Goal: Answer question/provide support

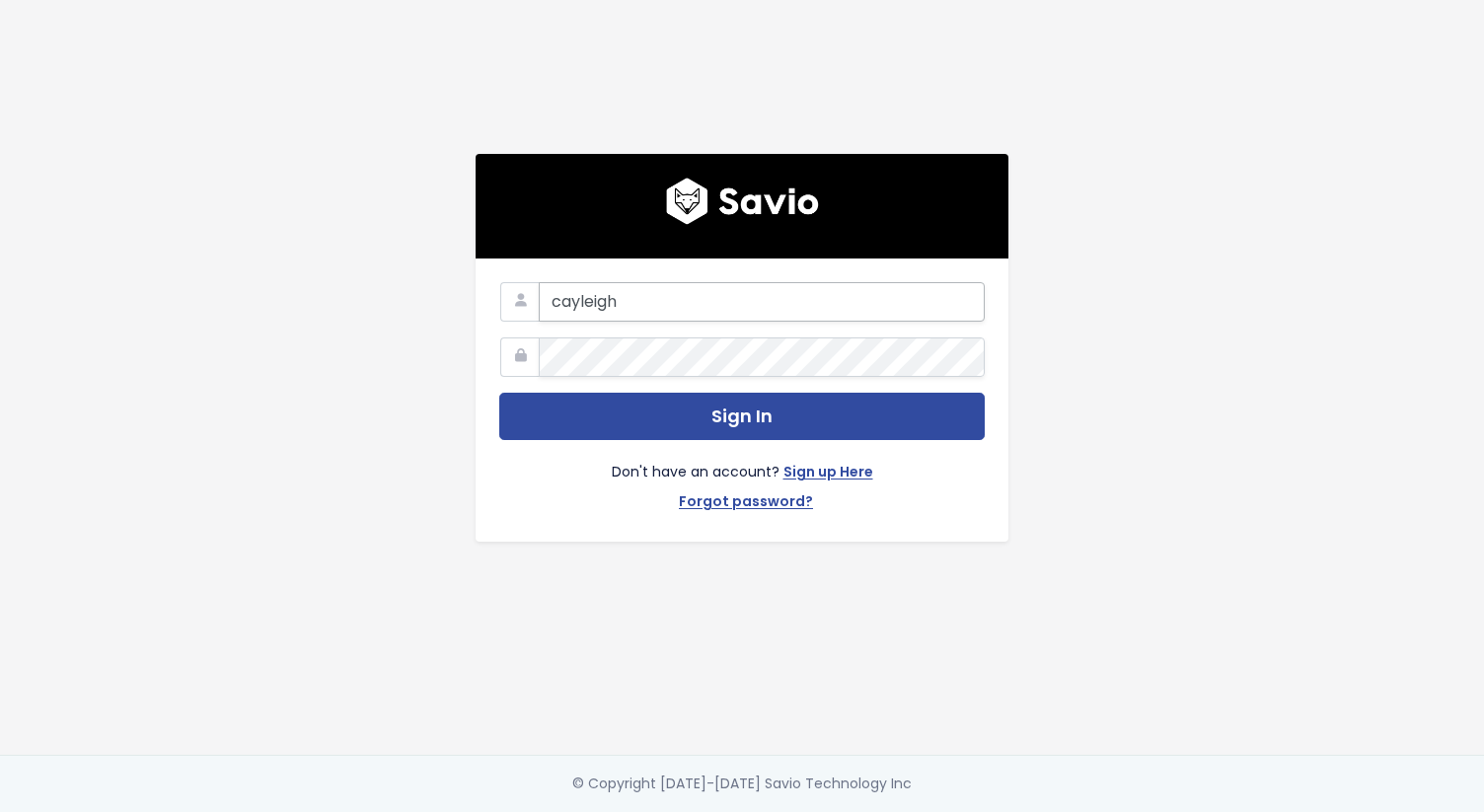
type input "cayleigh@discuss.io"
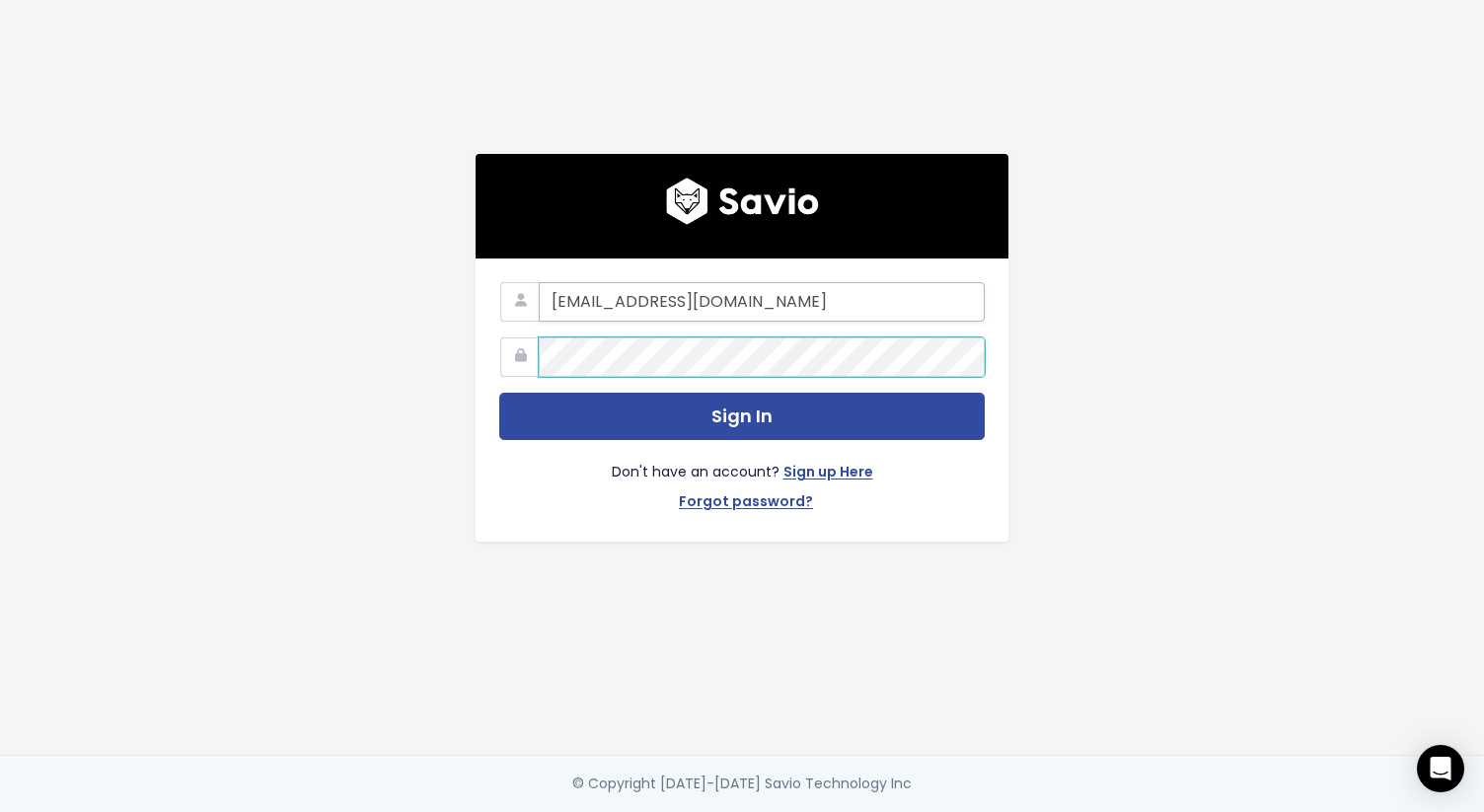
click at [500, 393] on button "Sign In" at bounding box center [742, 417] width 486 height 49
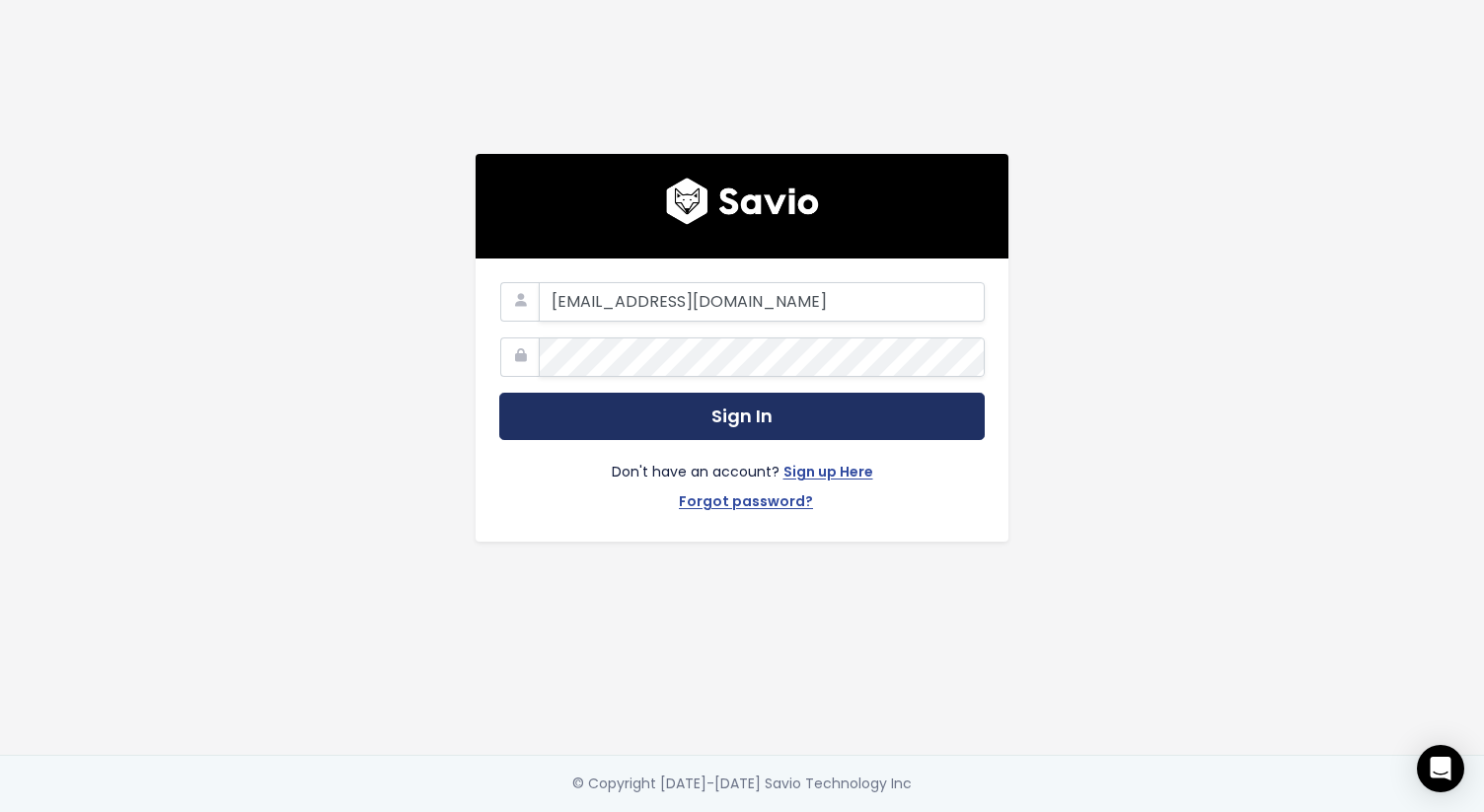
click at [769, 408] on button "Sign In" at bounding box center [742, 417] width 486 height 49
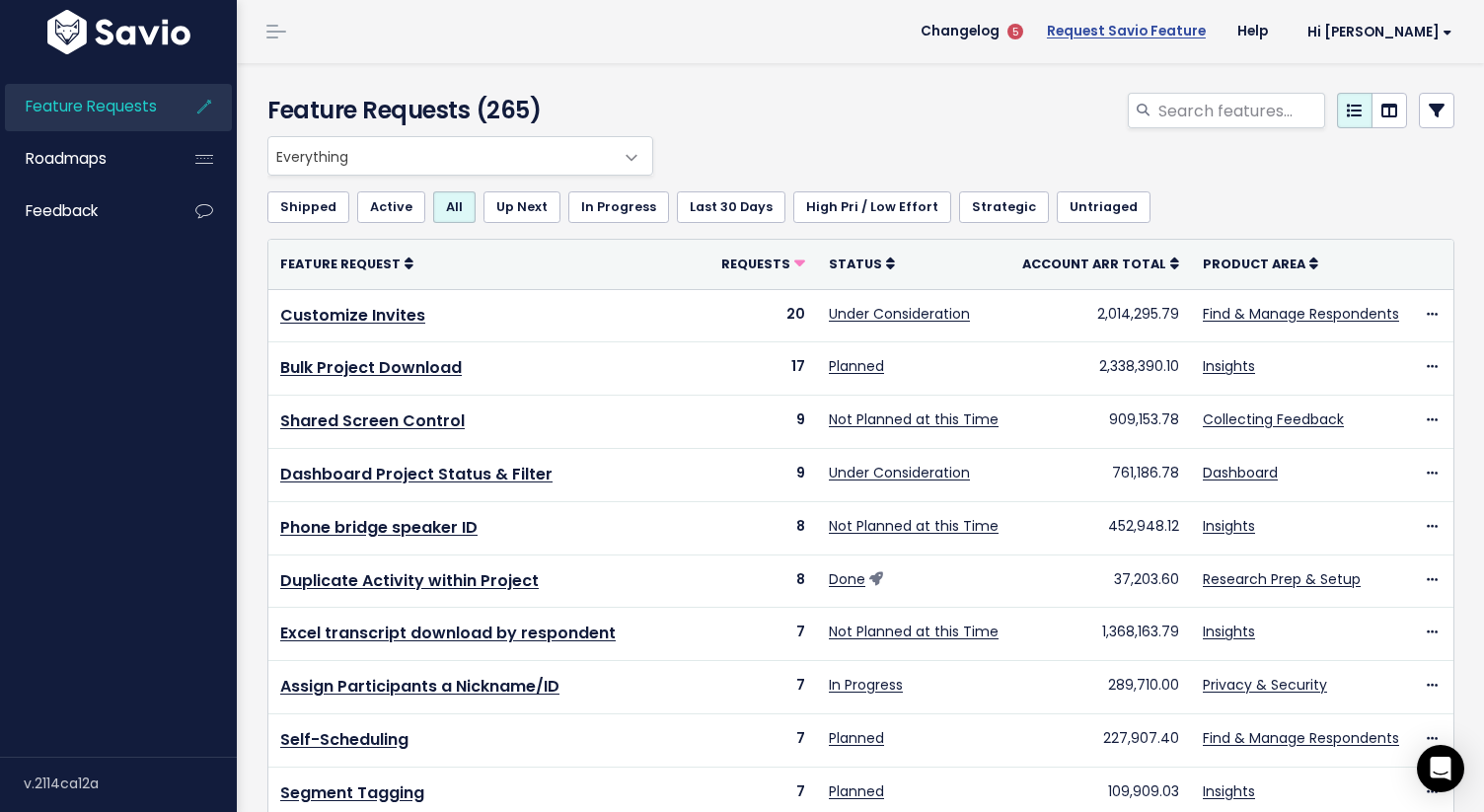
click at [1163, 35] on link "Request Savio Feature" at bounding box center [1126, 32] width 190 height 30
click at [1409, 33] on span "Hi [PERSON_NAME]" at bounding box center [1379, 32] width 145 height 15
click at [1008, 89] on div "Feature Requests (265)" at bounding box center [857, 99] width 1241 height 73
click at [123, 153] on link "Roadmaps" at bounding box center [85, 159] width 159 height 46
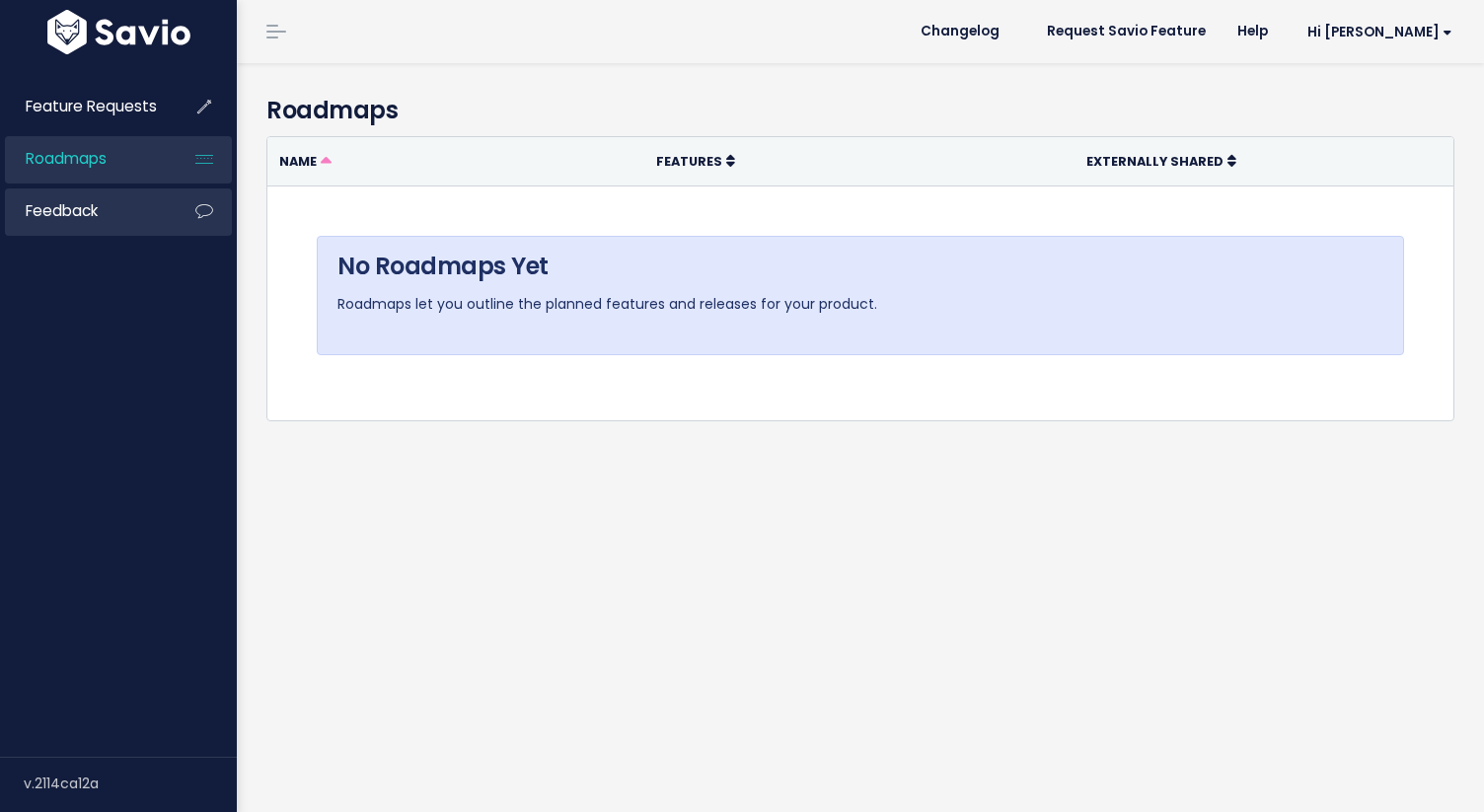
click at [117, 210] on link "Feedback" at bounding box center [85, 211] width 159 height 46
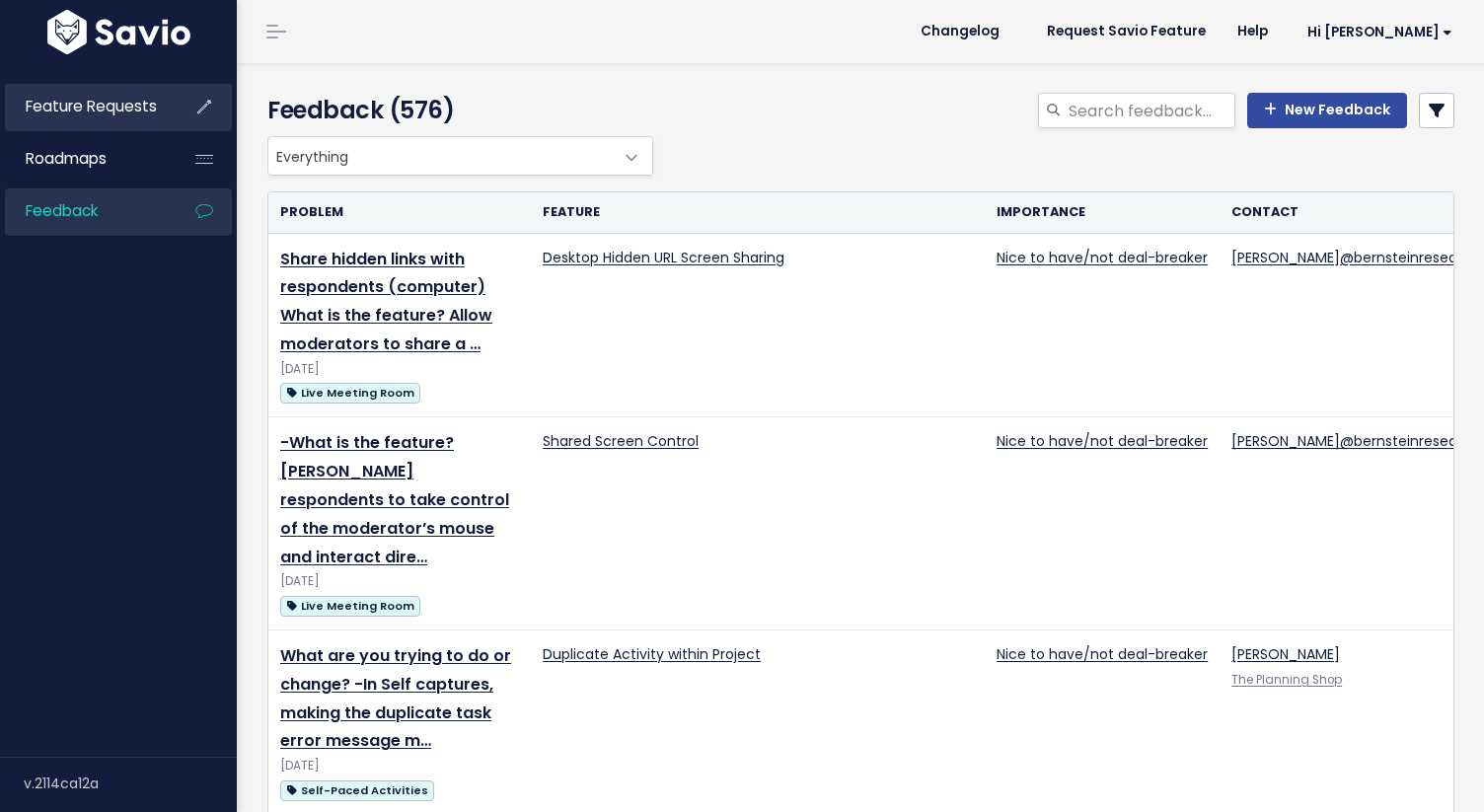
click at [119, 125] on link "Feature Requests" at bounding box center [85, 106] width 159 height 46
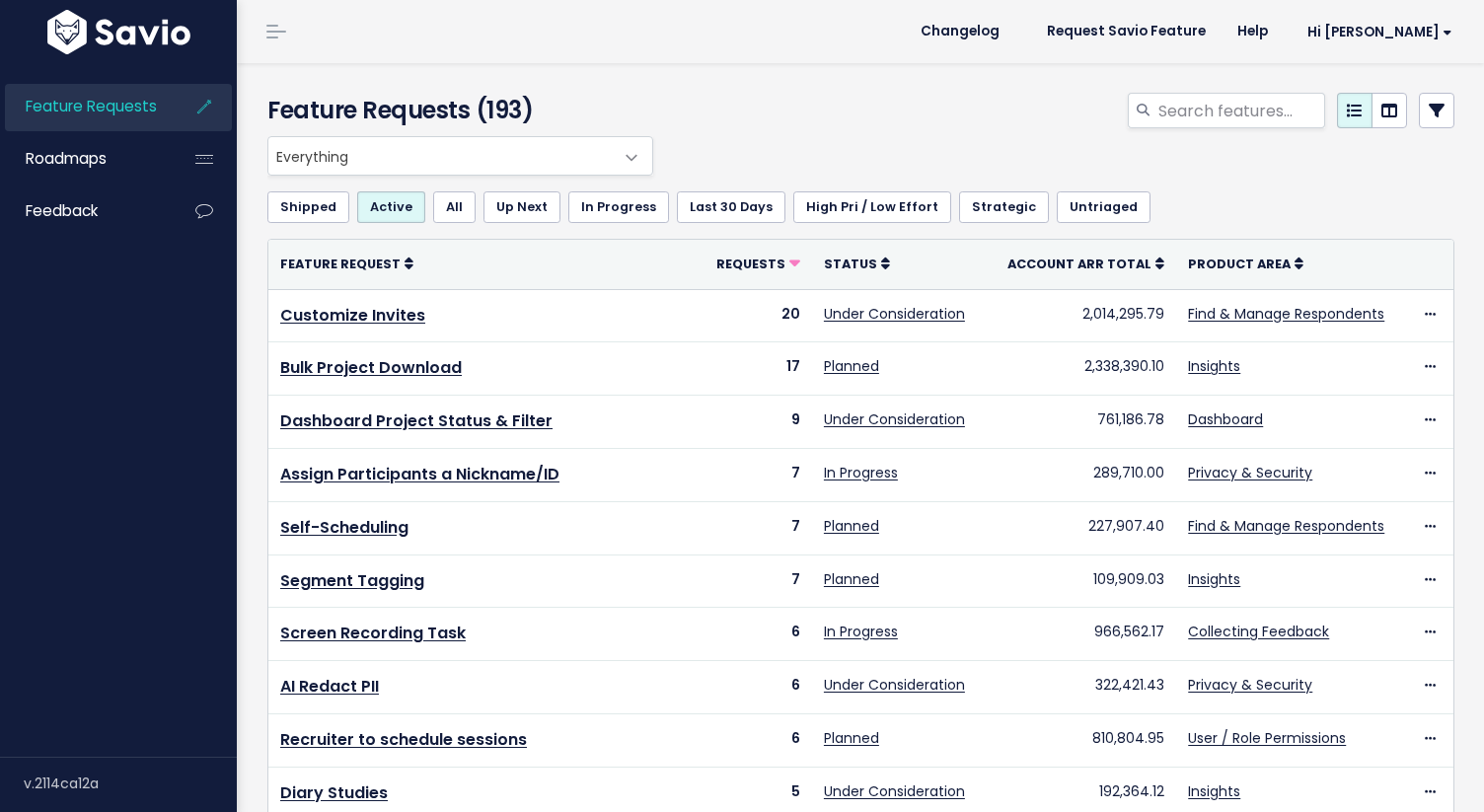
click at [276, 35] on link at bounding box center [277, 32] width 32 height 18
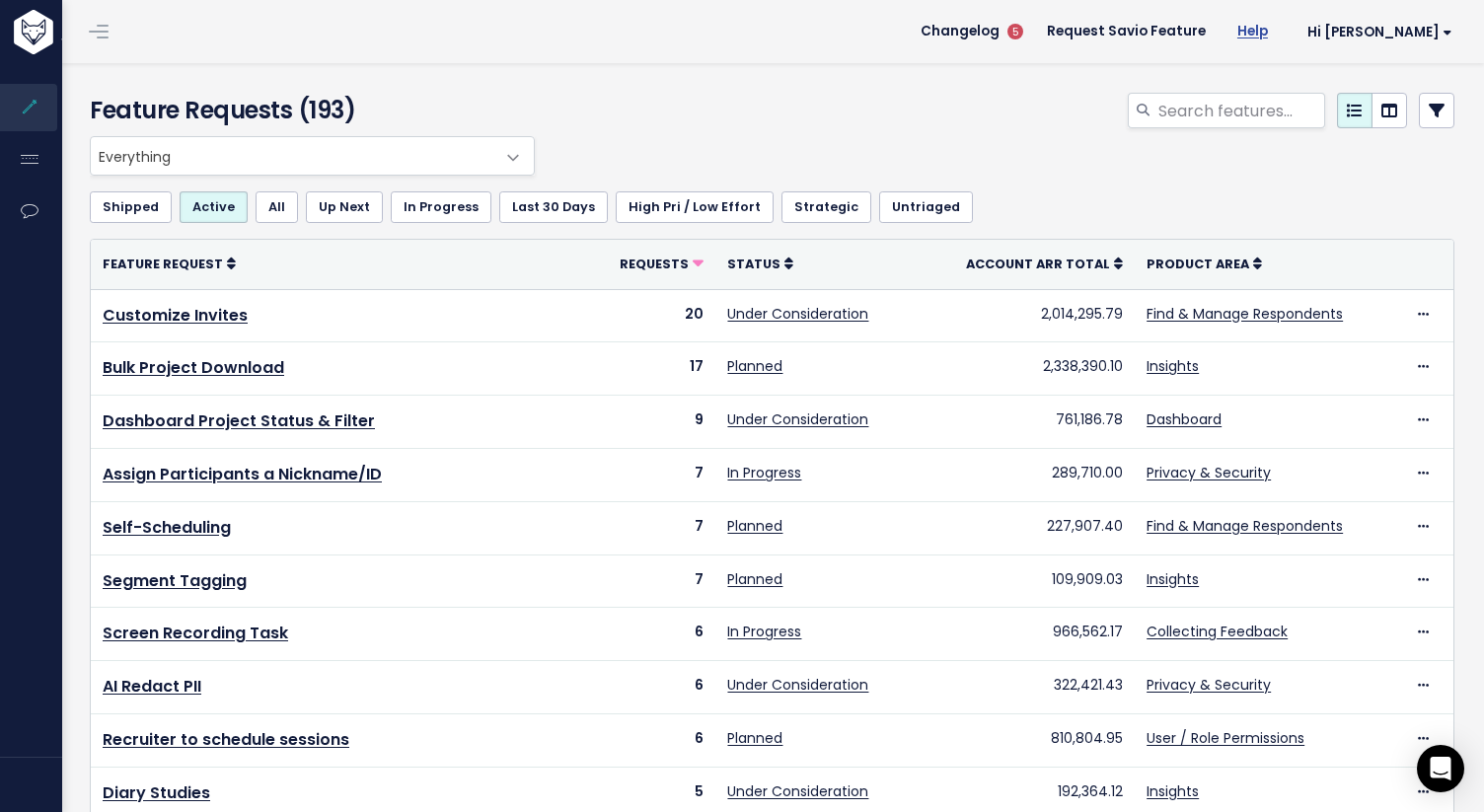
click at [1284, 26] on link "Help" at bounding box center [1252, 32] width 62 height 30
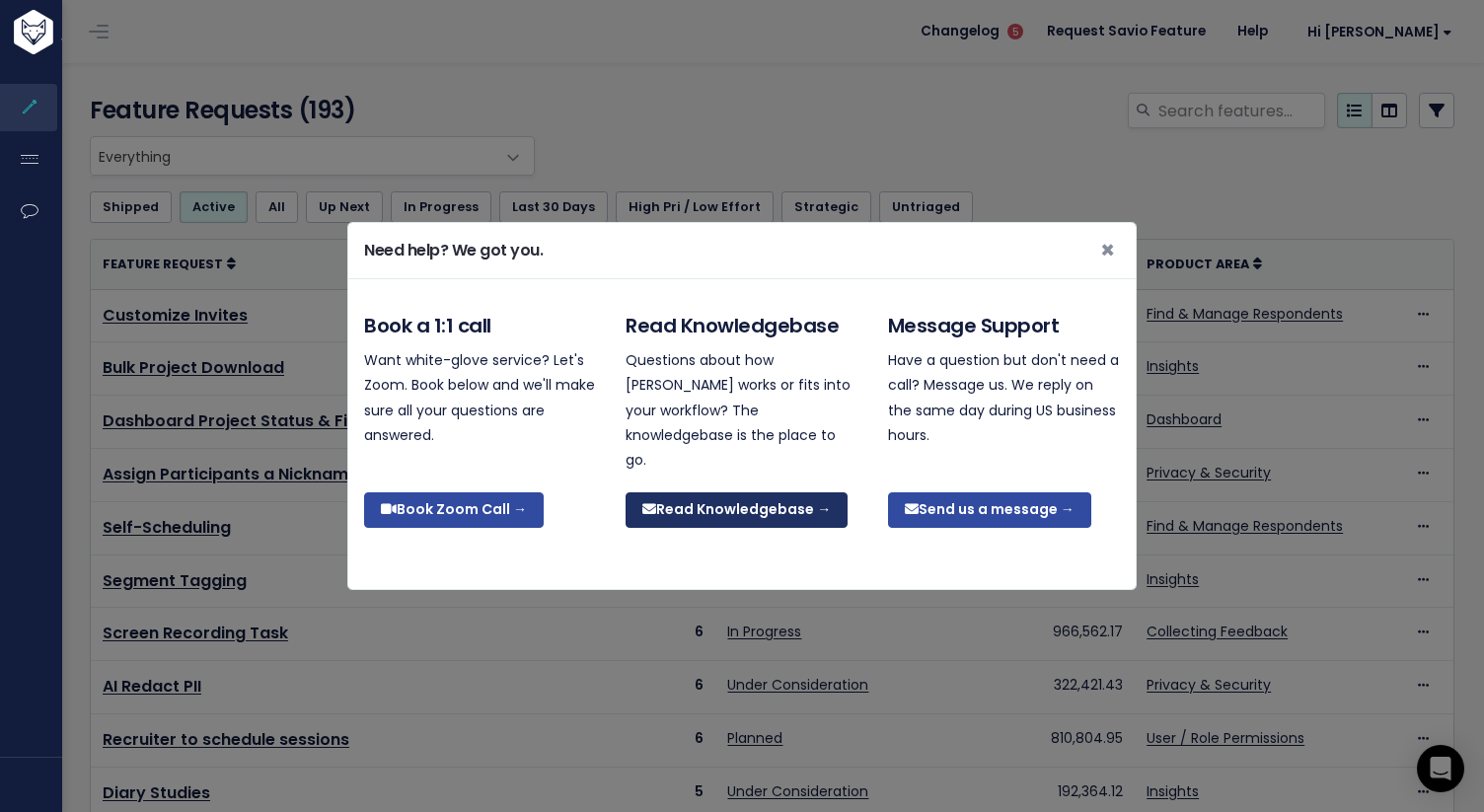
click at [698, 507] on link "Read Knowledgebase →" at bounding box center [736, 510] width 222 height 36
click at [1103, 261] on span "×" at bounding box center [1107, 250] width 15 height 33
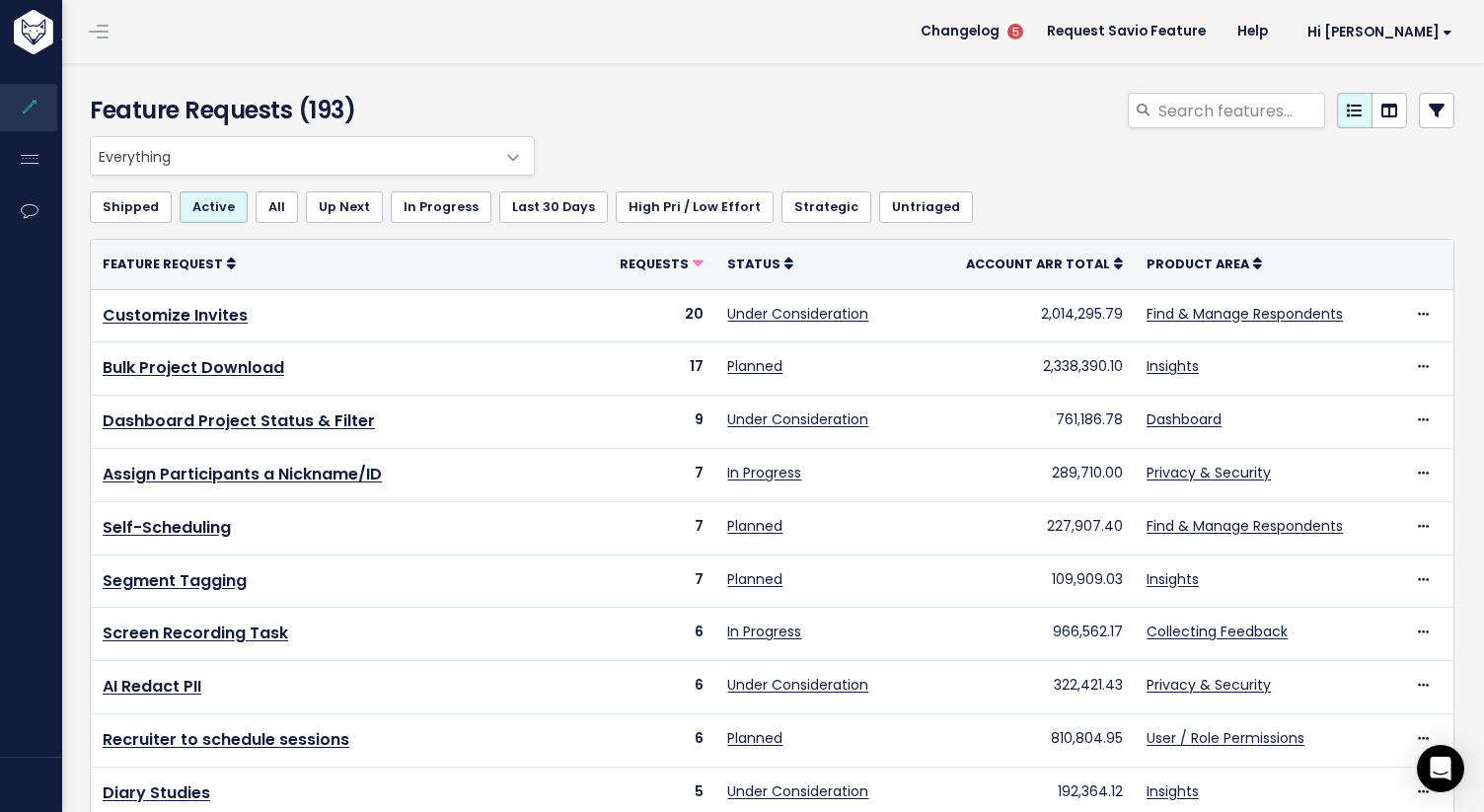
click at [855, 117] on div at bounding box center [1004, 114] width 931 height 44
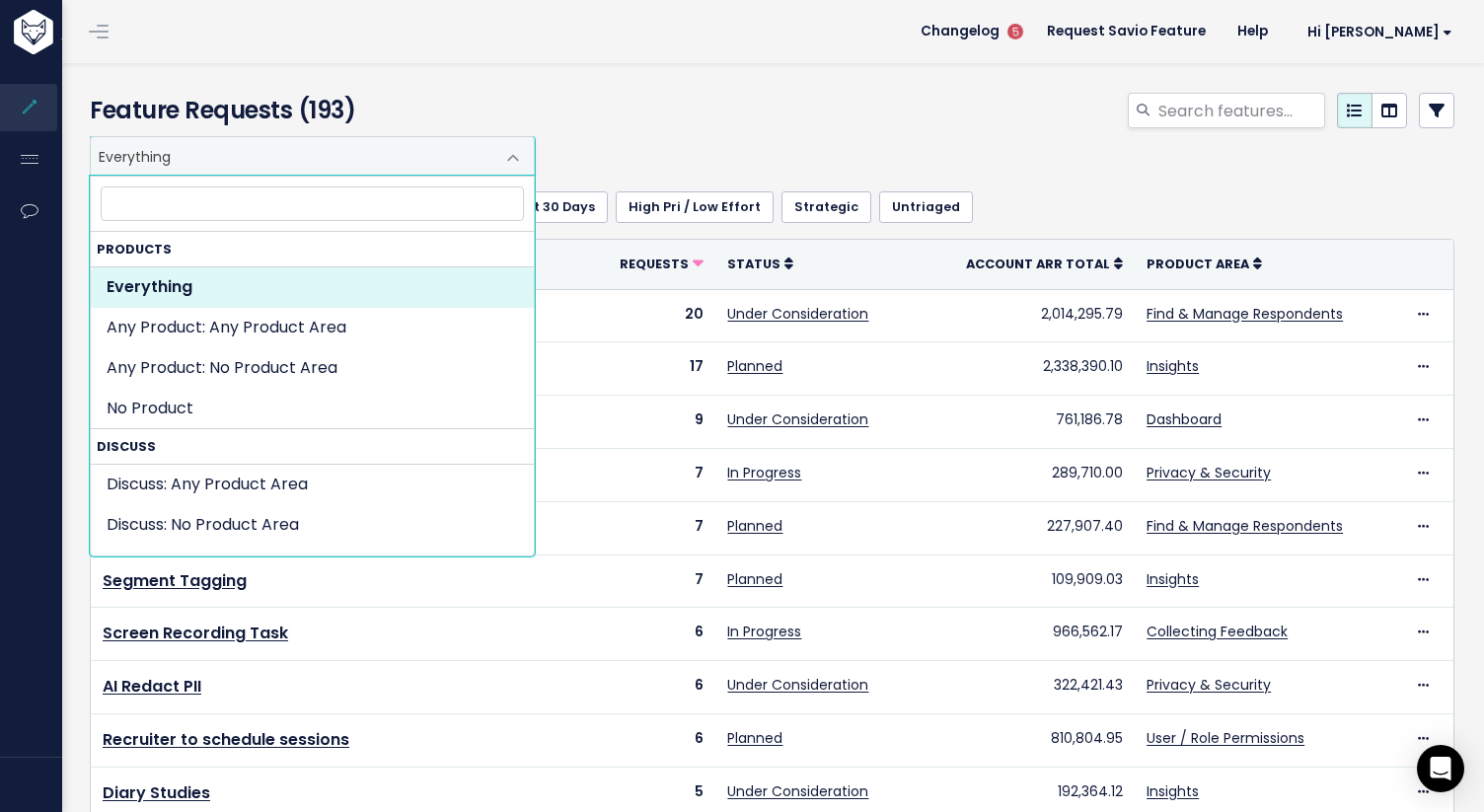
click at [279, 158] on span "Everything" at bounding box center [292, 156] width 403 height 38
click at [260, 205] on input "search" at bounding box center [312, 203] width 423 height 35
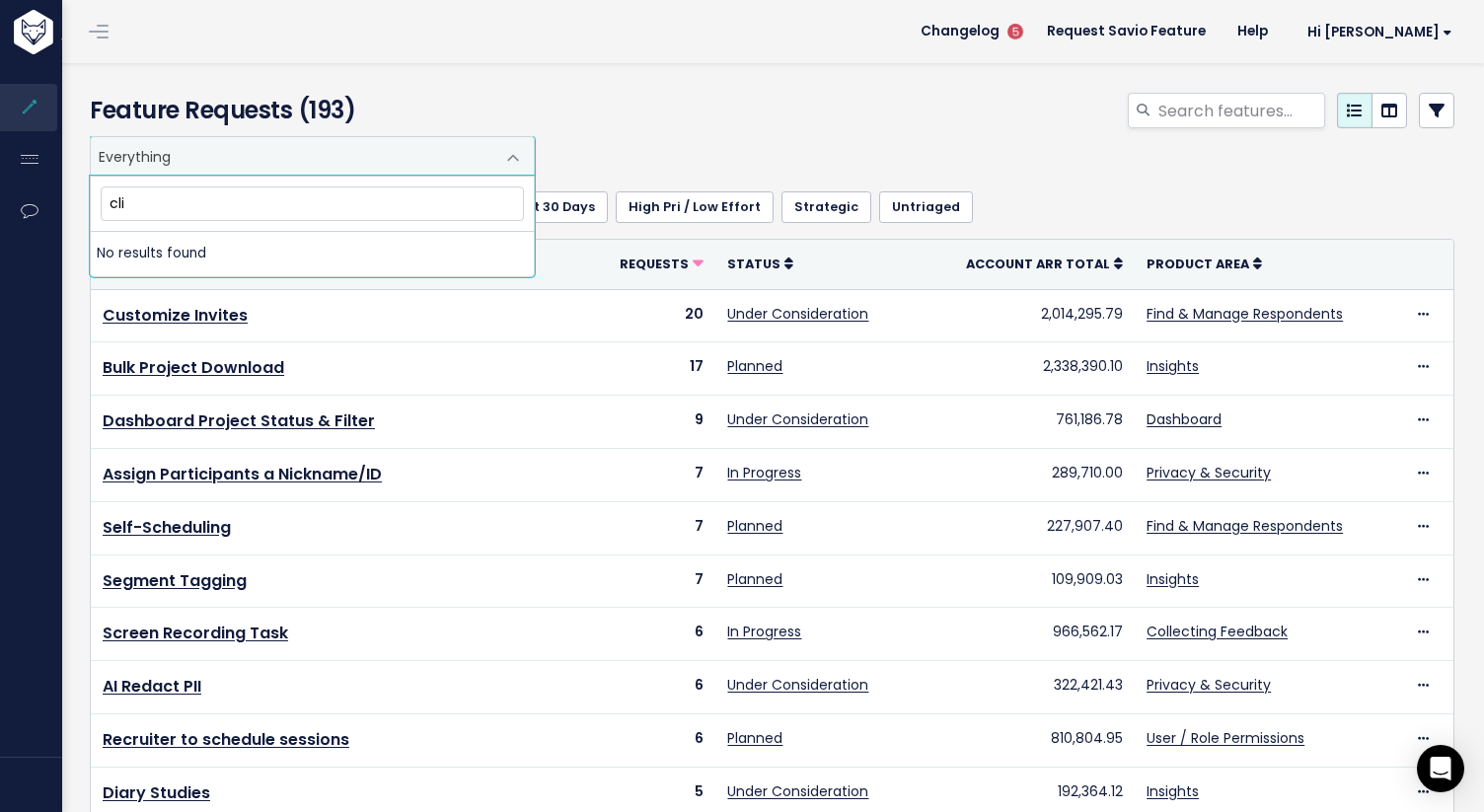
type input "clip"
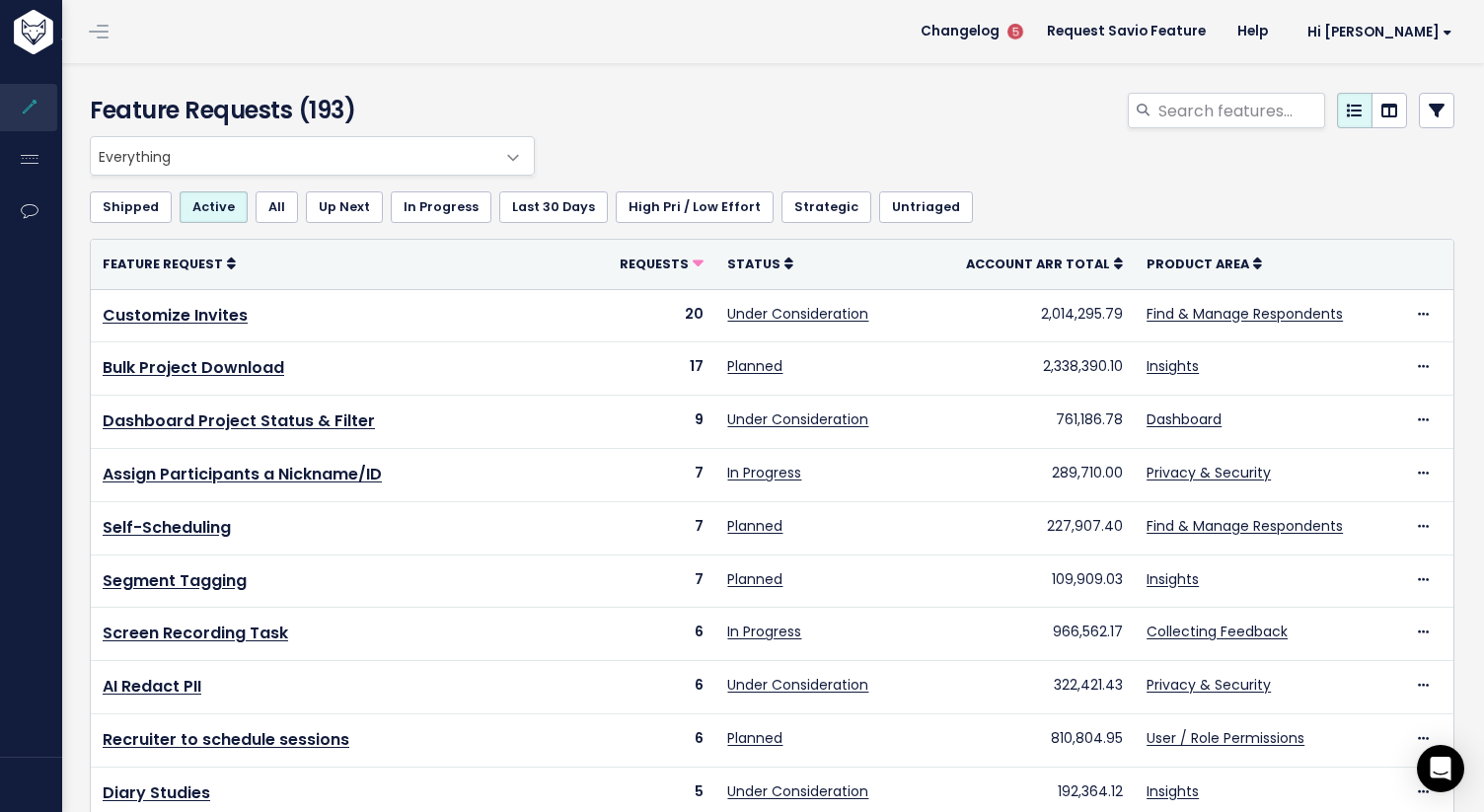
click at [659, 165] on div "Everything Any Product: Any Product Area Any Product: No Product Area No Produc…" at bounding box center [766, 156] width 1365 height 40
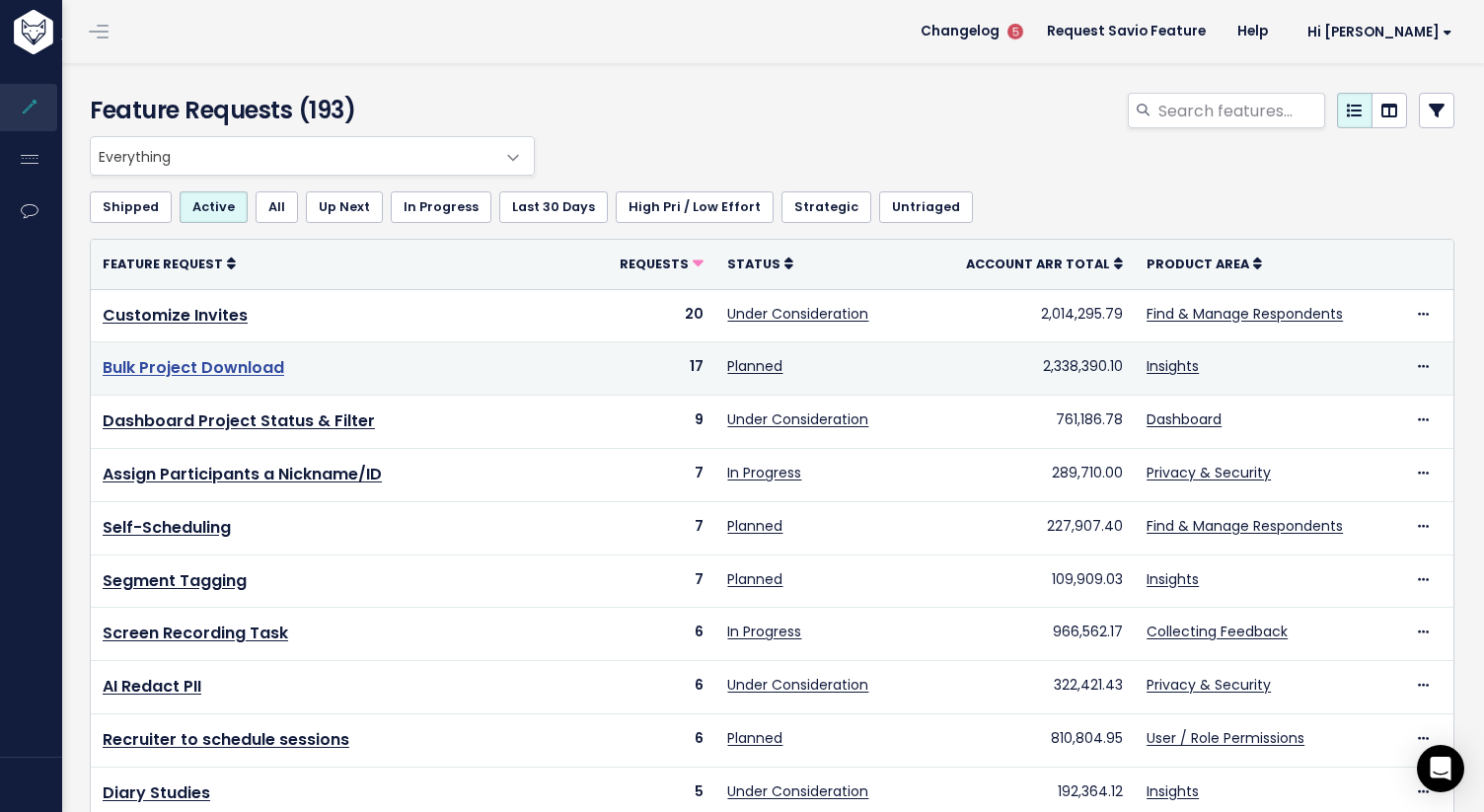
click at [228, 371] on link "Bulk Project Download" at bounding box center [193, 367] width 181 height 23
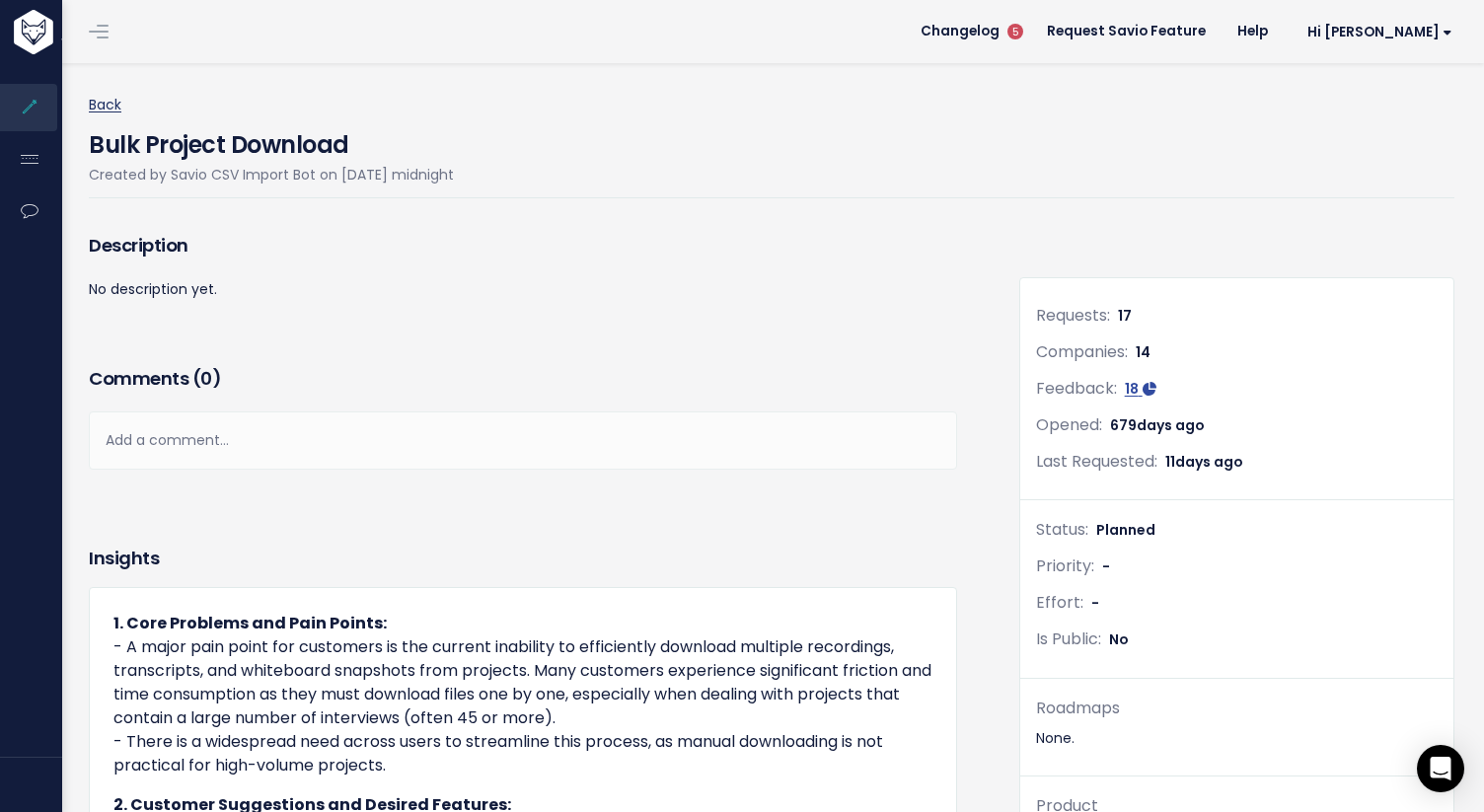
click at [100, 106] on link "Back" at bounding box center [105, 104] width 33 height 20
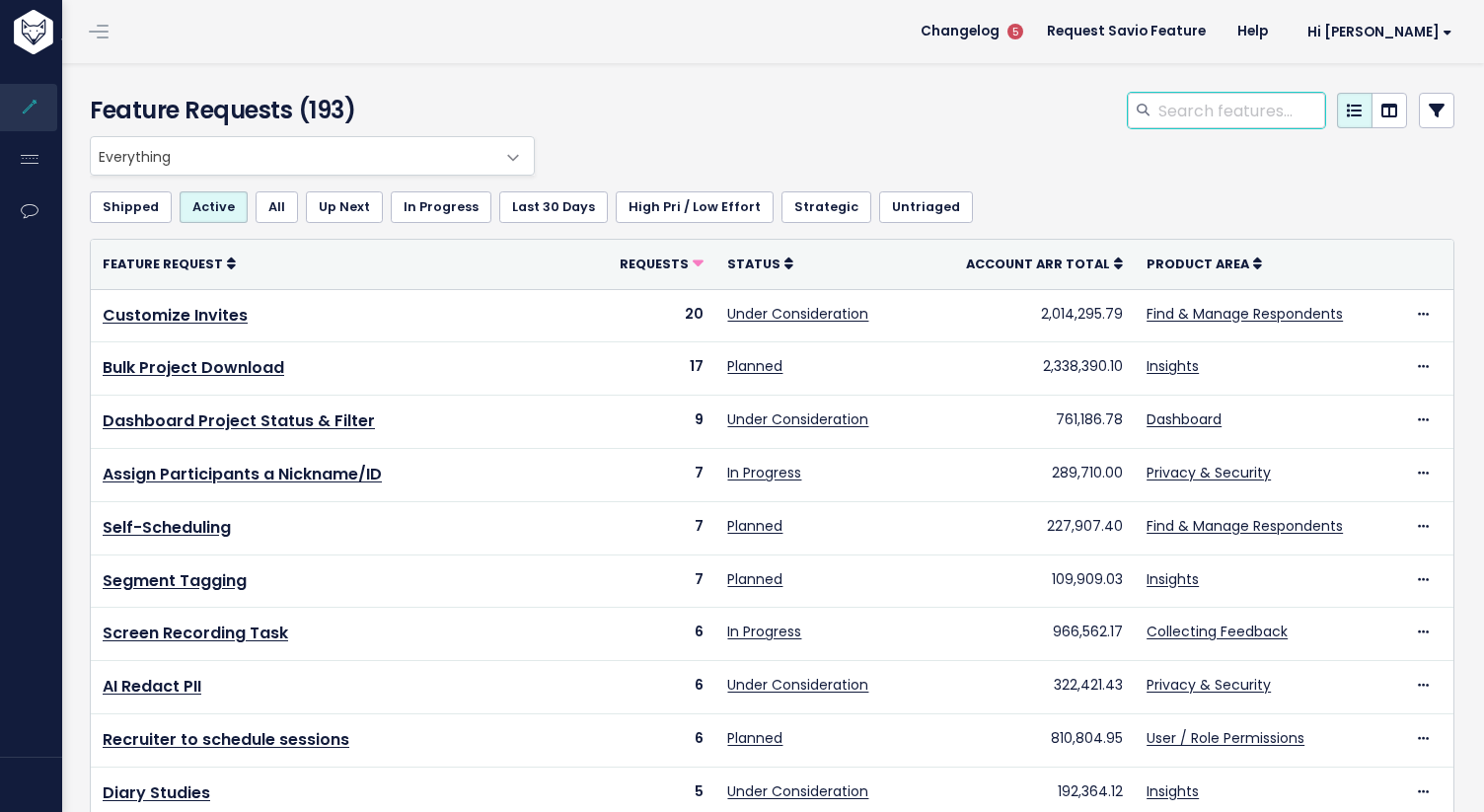
click at [1172, 99] on input "search" at bounding box center [1241, 110] width 169 height 36
type input "clips"
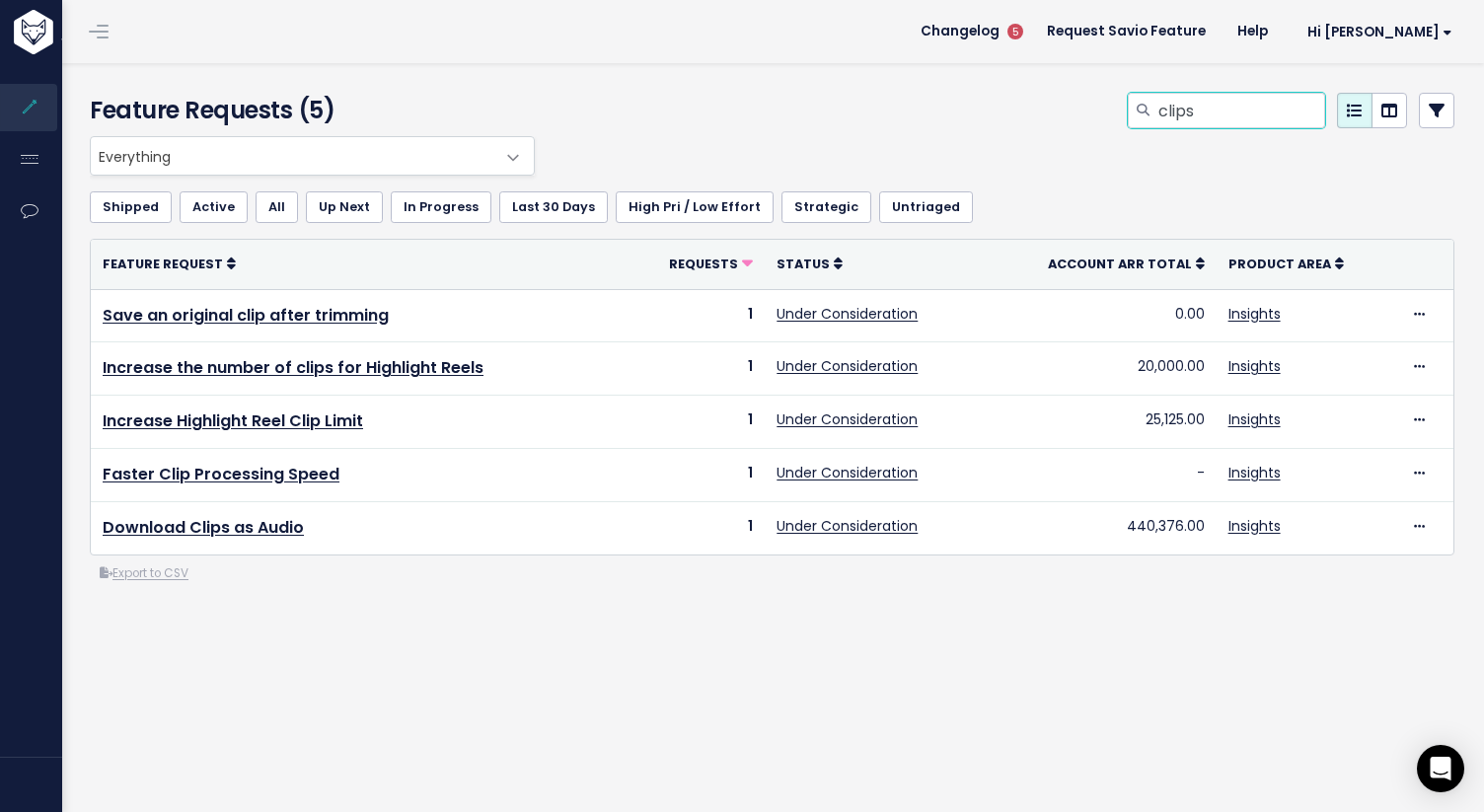
drag, startPoint x: 1239, startPoint y: 107, endPoint x: 979, endPoint y: 104, distance: 260.0
click at [979, 104] on div "clips" at bounding box center [1004, 114] width 931 height 44
type input "download"
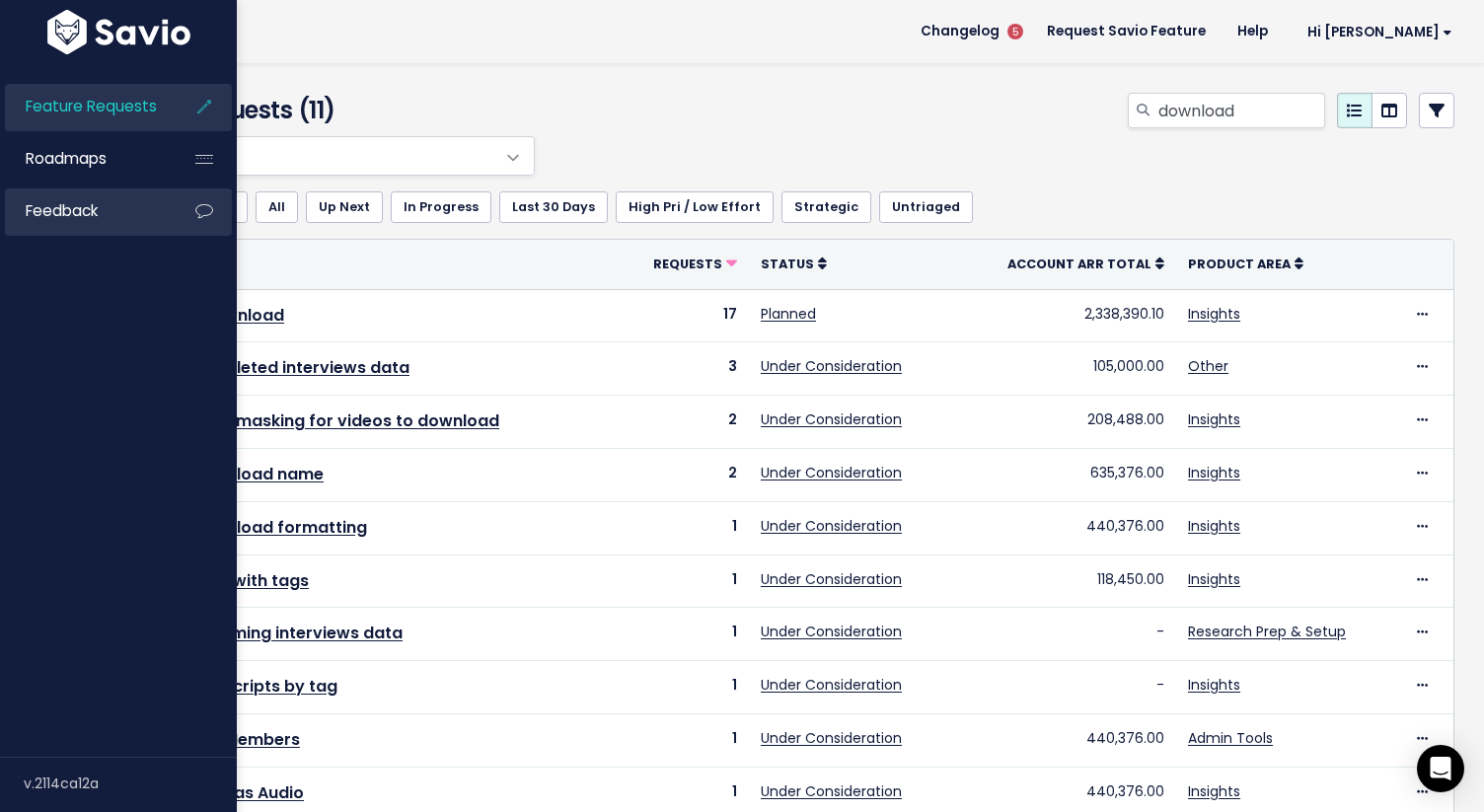
click at [50, 207] on span "Feedback" at bounding box center [62, 210] width 72 height 21
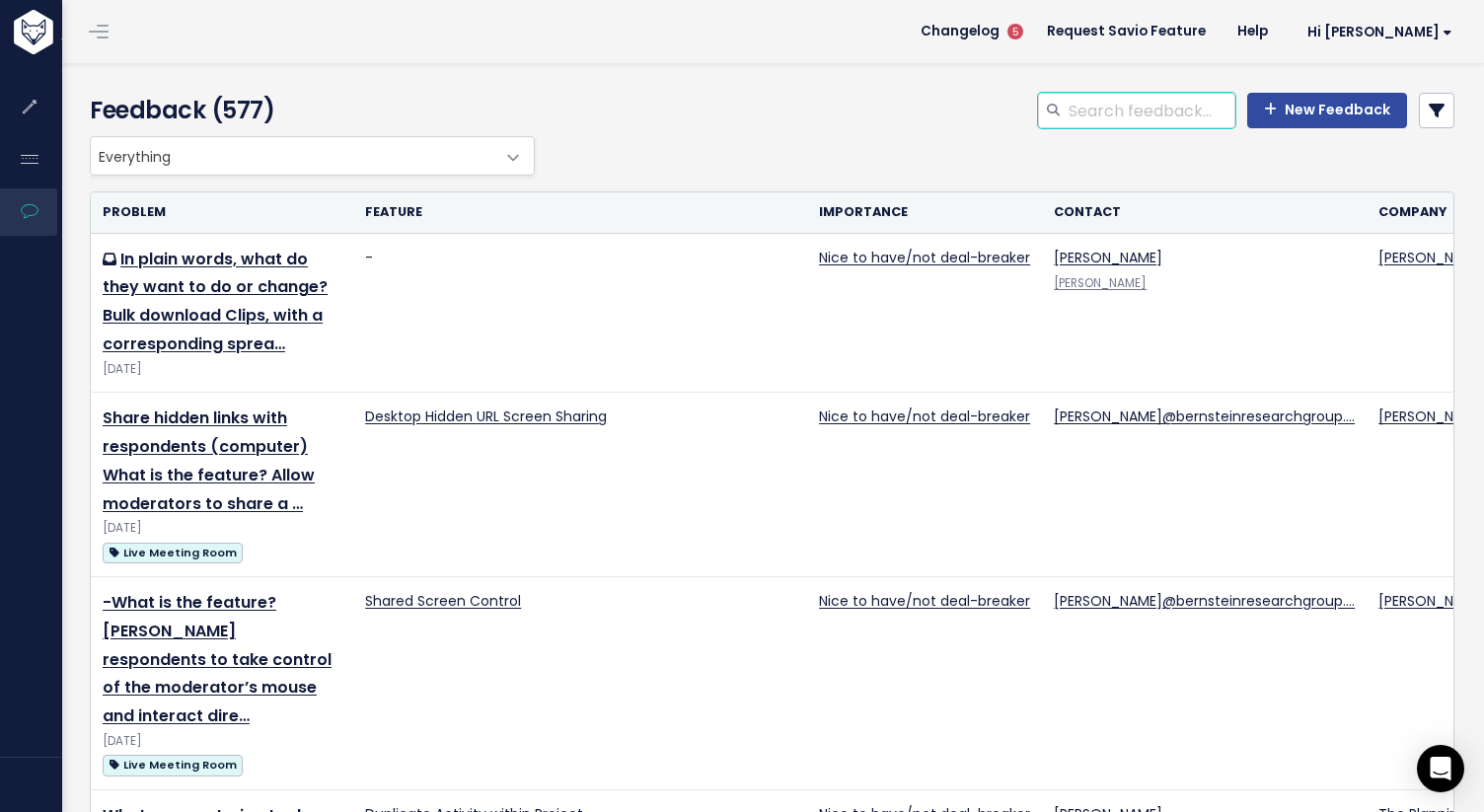
click at [1081, 107] on input "search" at bounding box center [1152, 110] width 169 height 36
type input "clips"
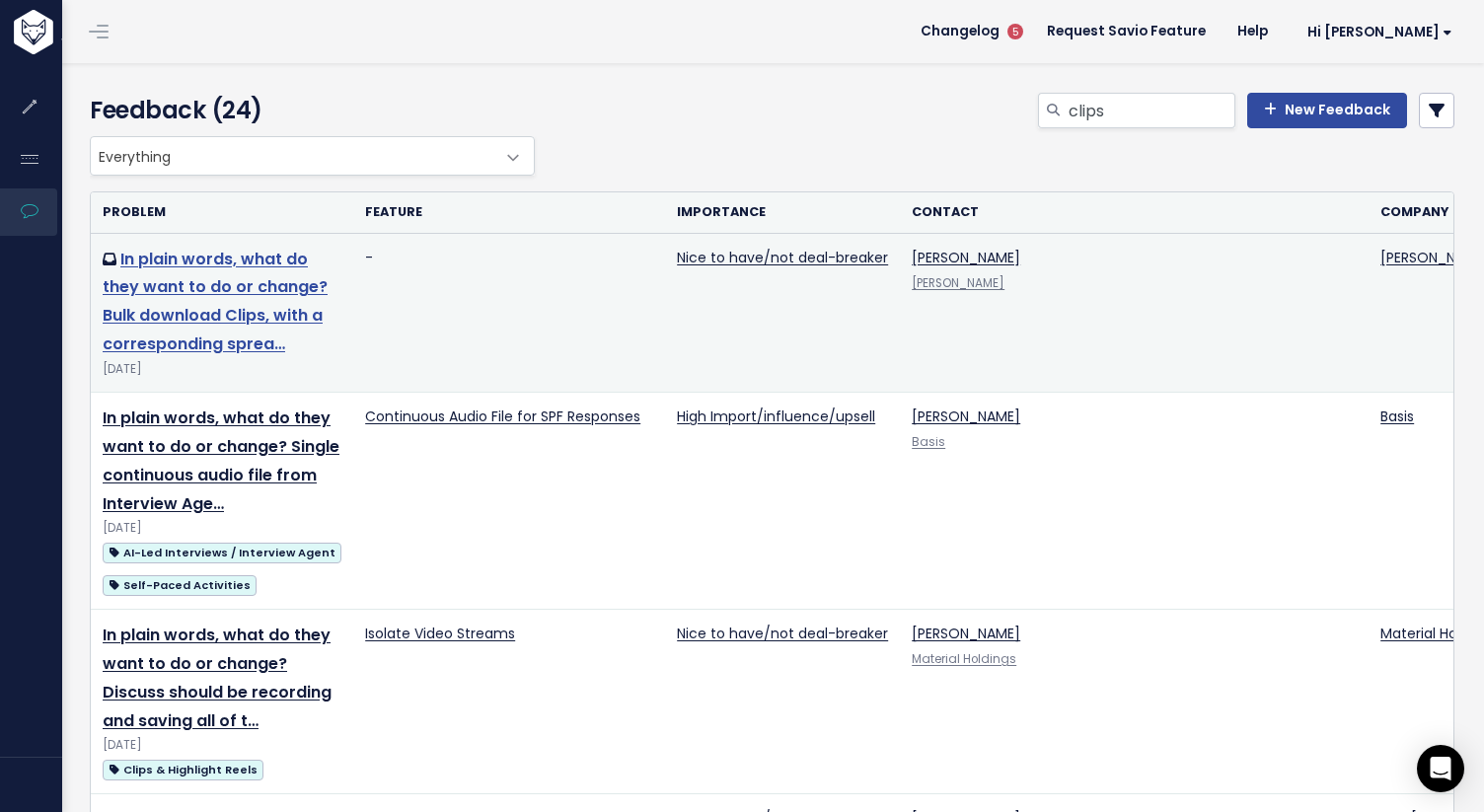
click at [243, 316] on link "In plain words, what do they want to do or change? Bulk download Clips, with a …" at bounding box center [215, 302] width 225 height 107
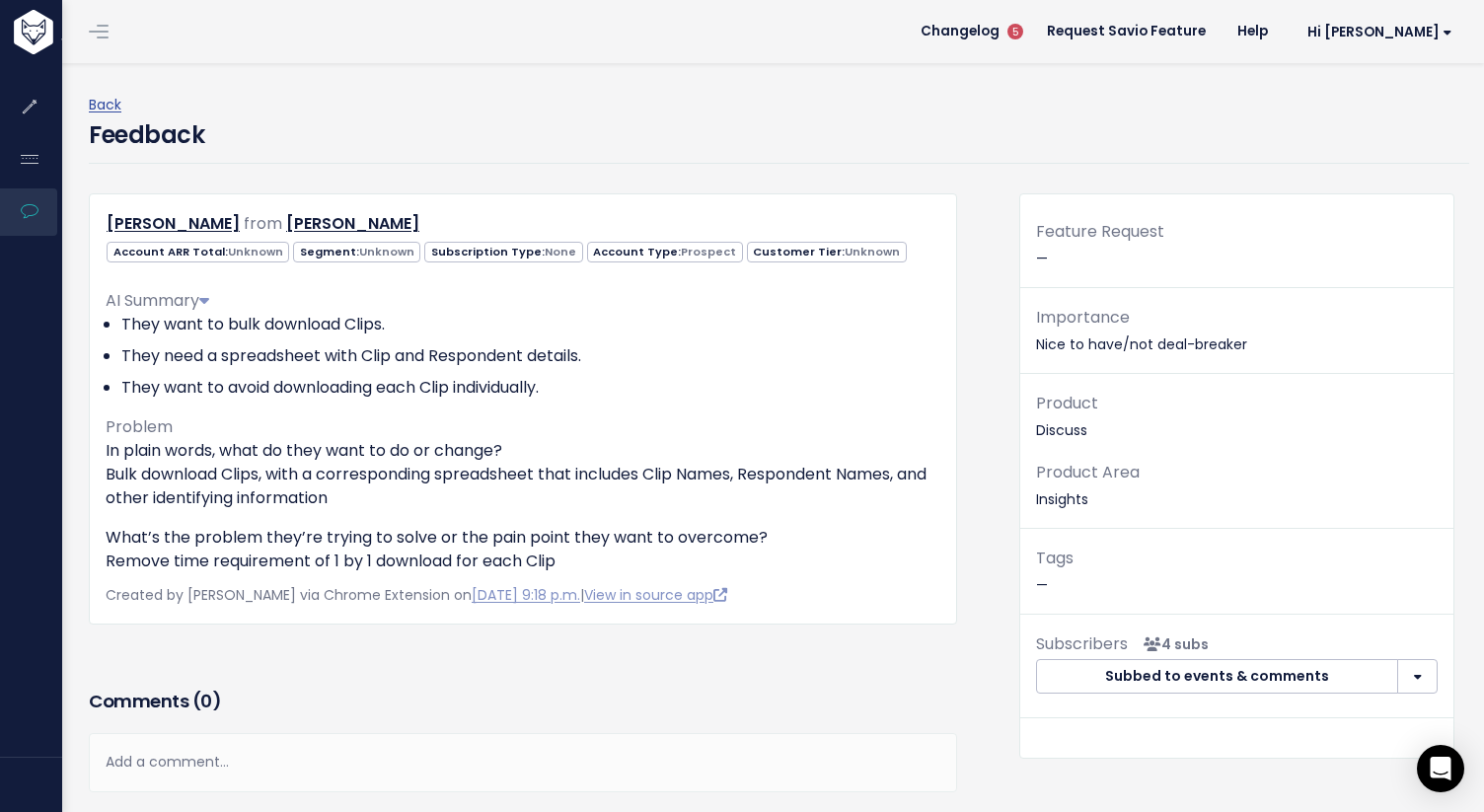
click at [400, 393] on li "They want to avoid downloading each Clip individually." at bounding box center [530, 388] width 819 height 24
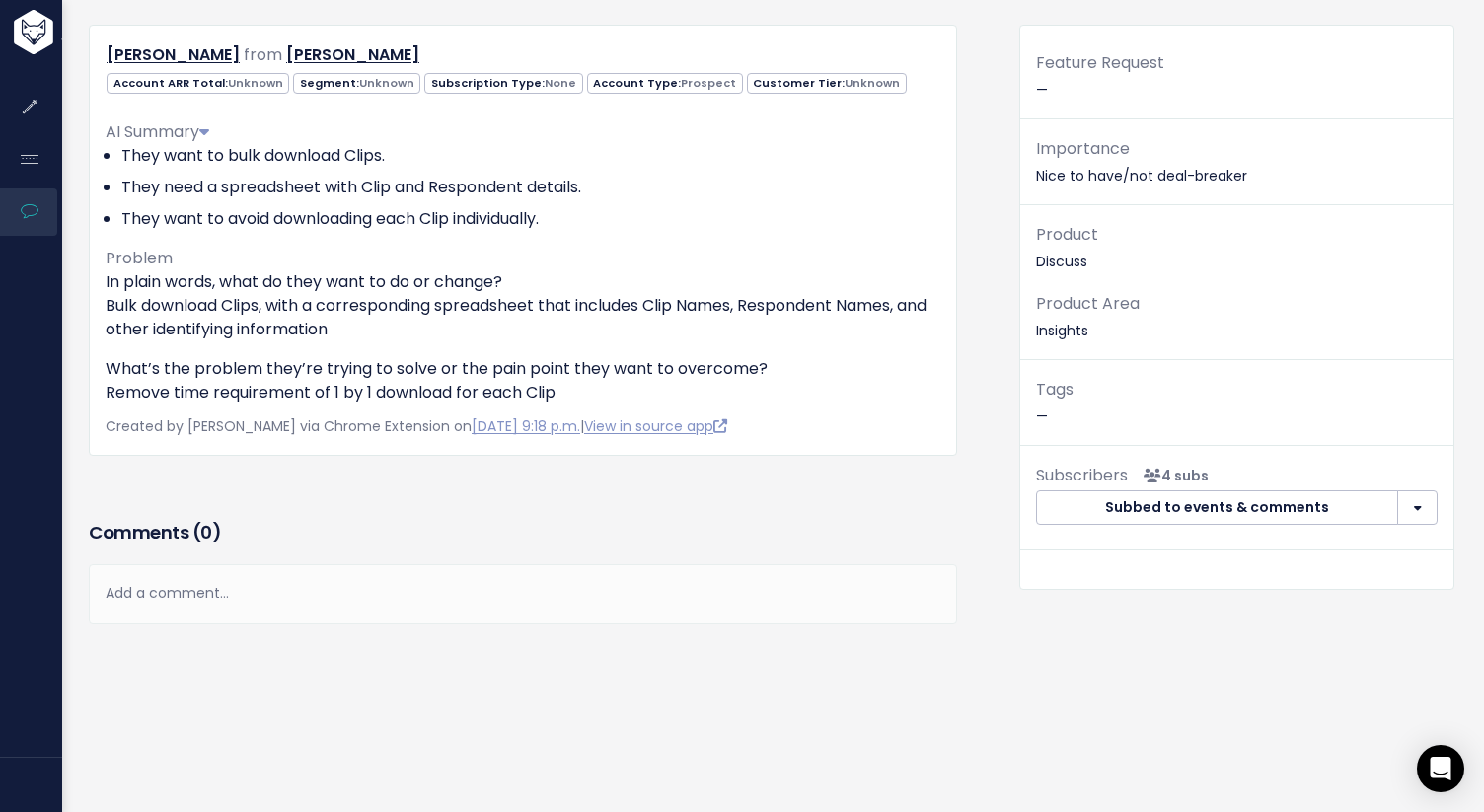
click at [357, 574] on div "Add a comment..." at bounding box center [523, 593] width 868 height 58
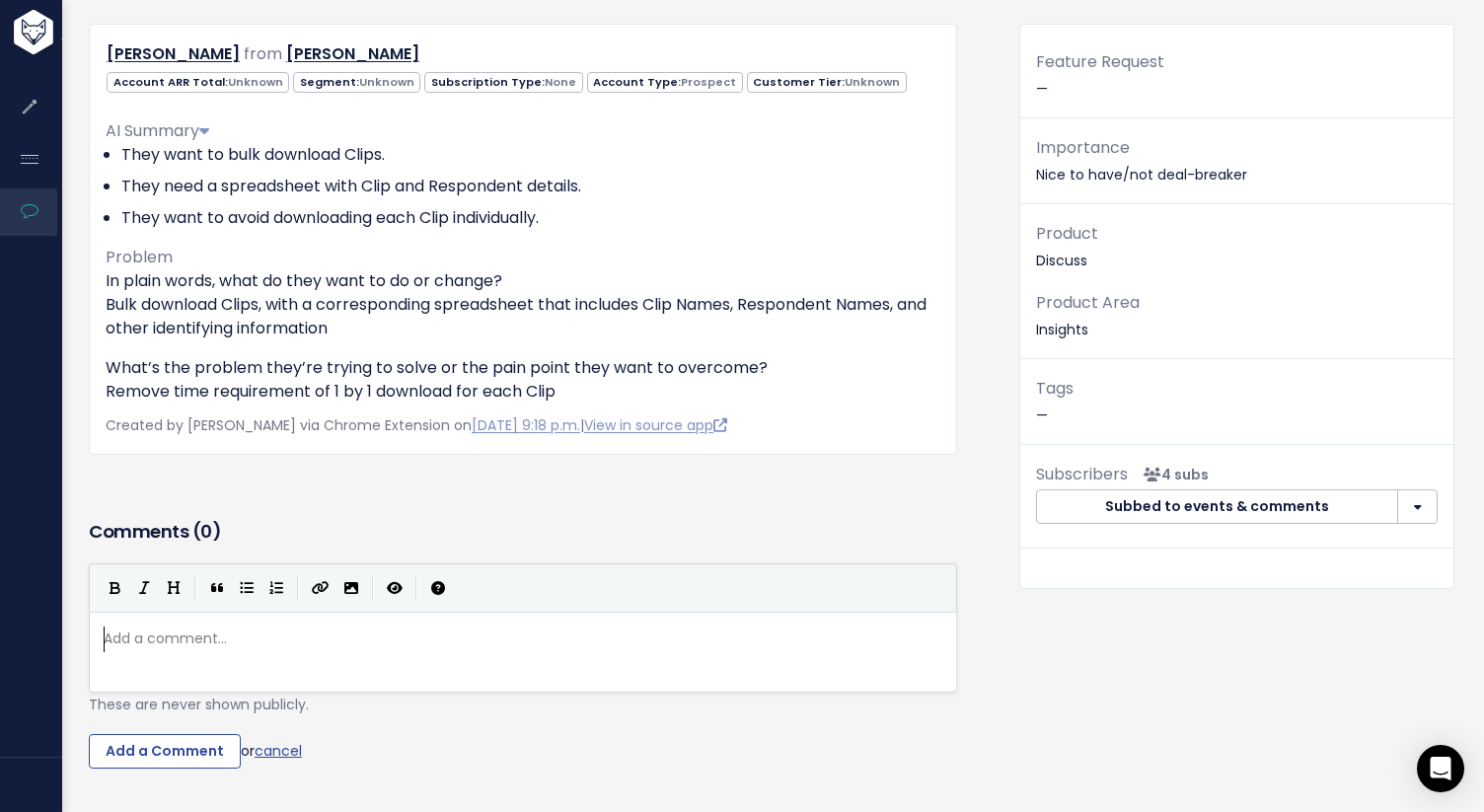
scroll to position [7, 0]
click at [335, 647] on pre "​" at bounding box center [523, 638] width 846 height 25
paste textarea """
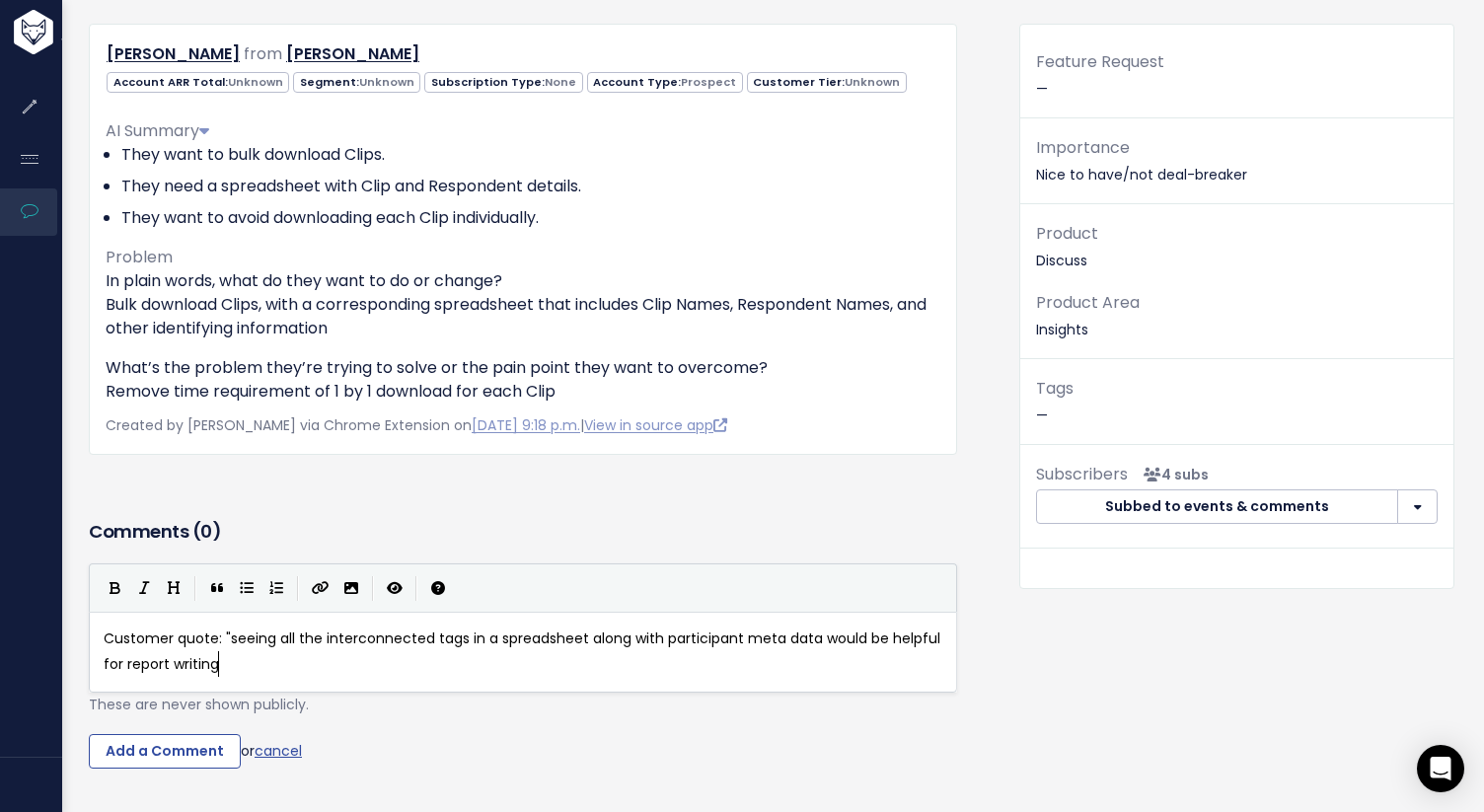
scroll to position [7, 126]
type textarea "Customer quote: """
click at [179, 766] on input "Add a Comment" at bounding box center [164, 751] width 152 height 36
click at [179, 744] on input "Add a Comment" at bounding box center [164, 751] width 152 height 36
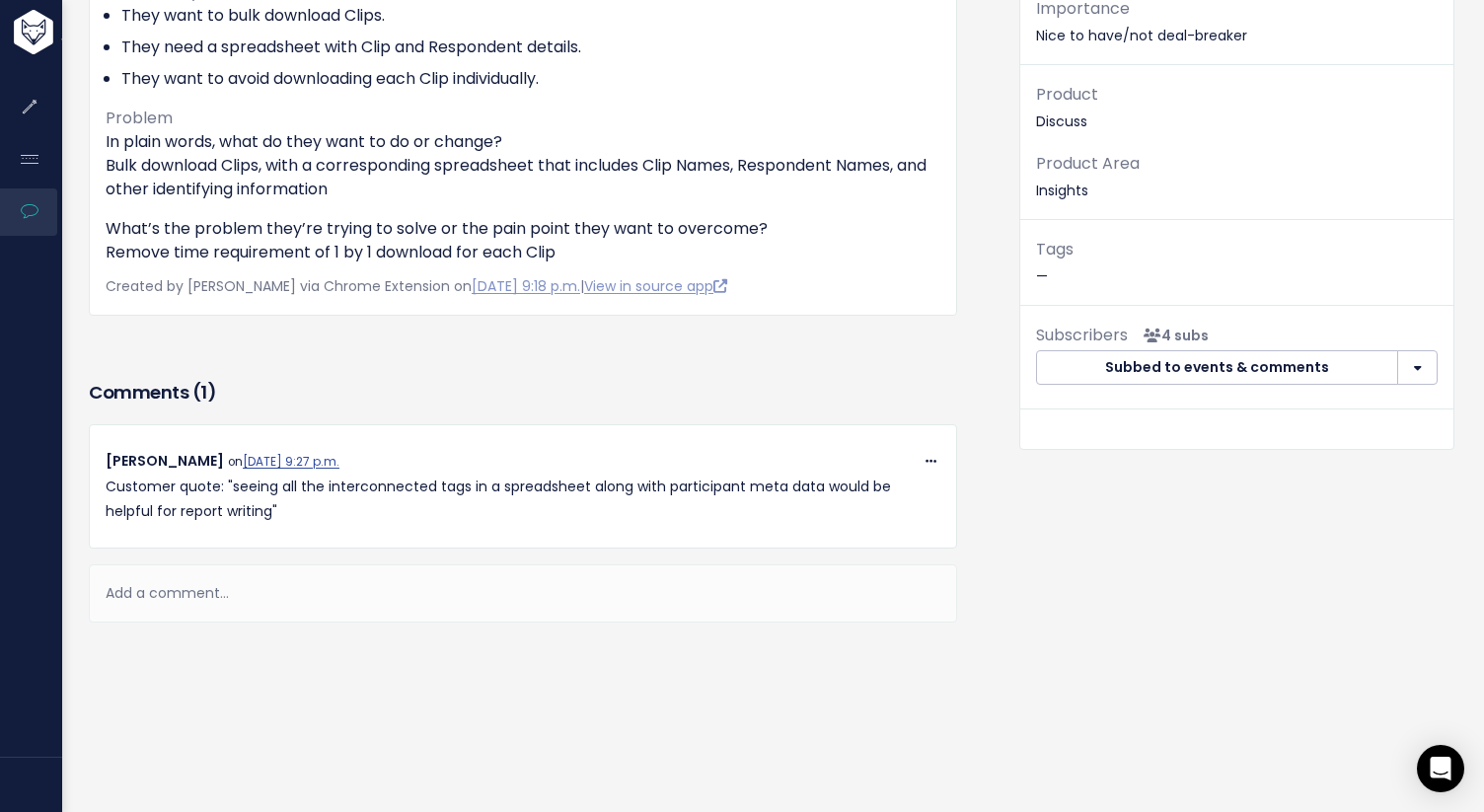
scroll to position [0, 0]
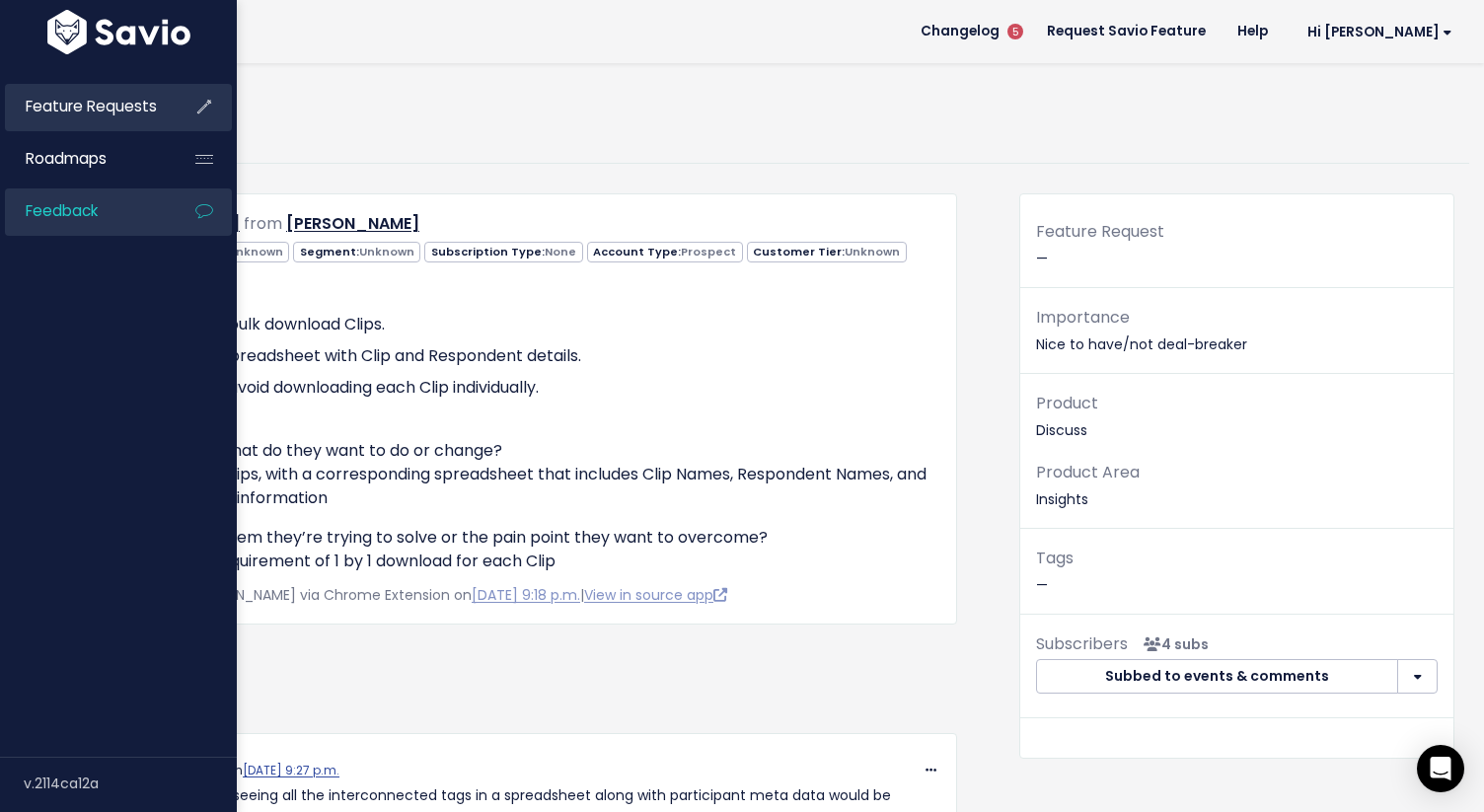
click at [36, 105] on span "Feature Requests" at bounding box center [92, 105] width 131 height 21
